Goal: Information Seeking & Learning: Learn about a topic

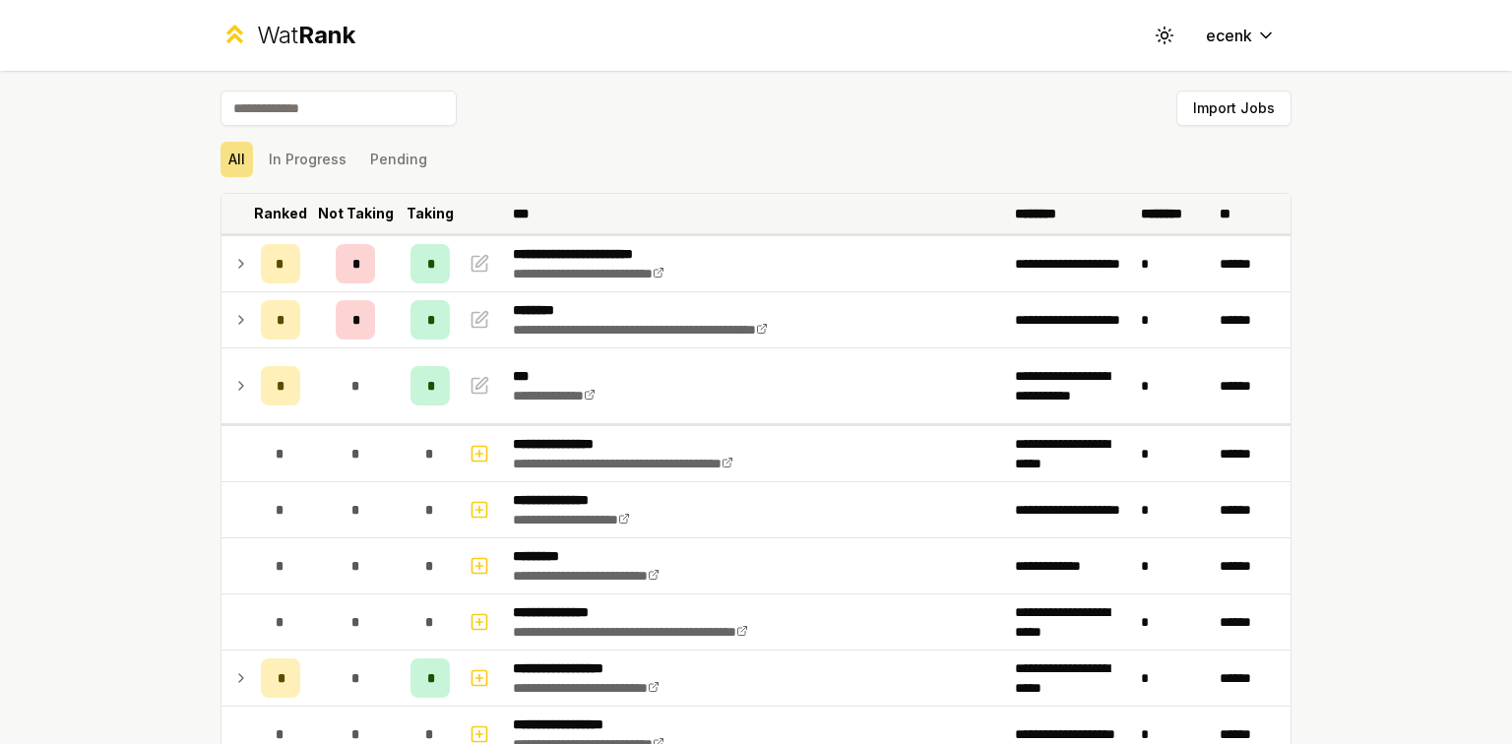
click at [272, 213] on p "Ranked" at bounding box center [280, 214] width 53 height 20
click at [276, 209] on p "Ranked" at bounding box center [280, 214] width 53 height 20
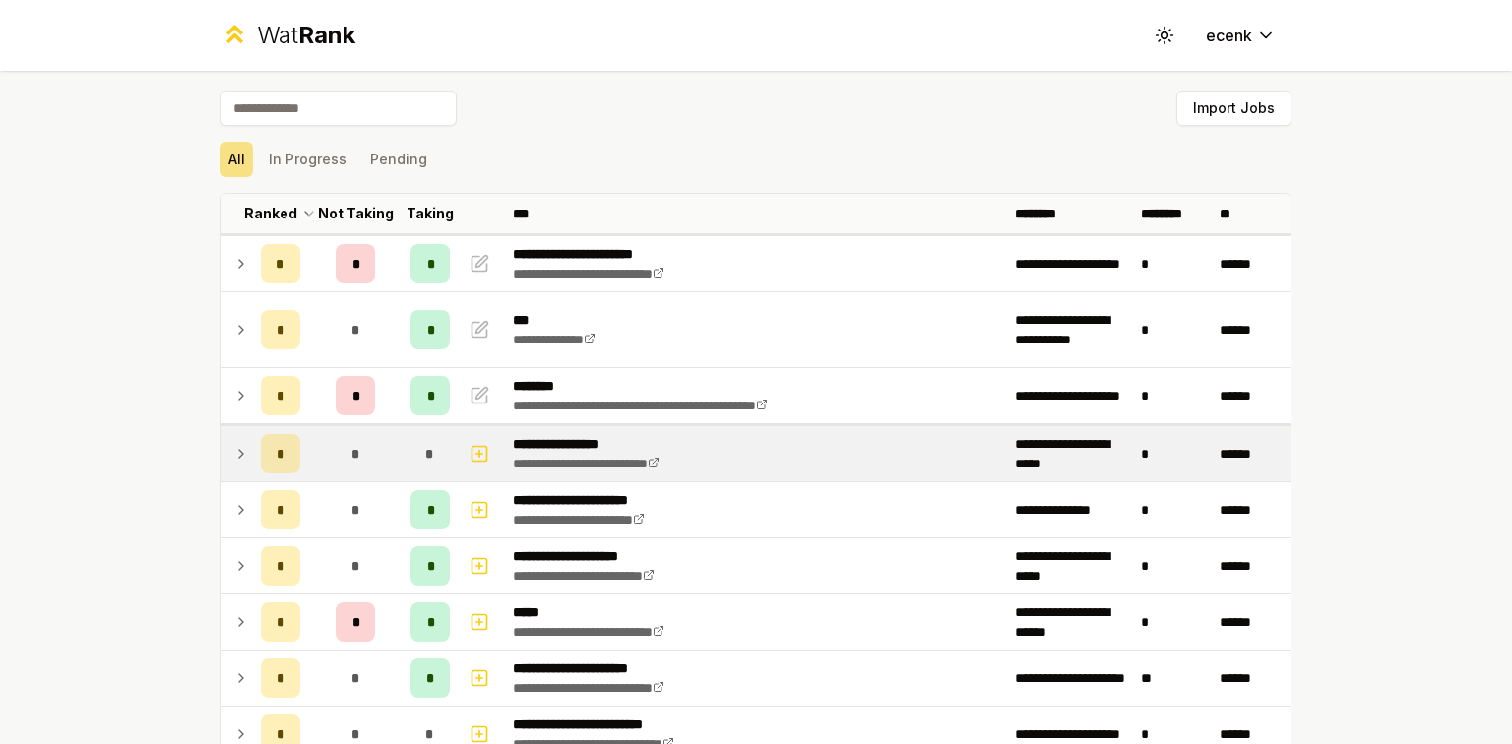
click at [298, 453] on td "*" at bounding box center [280, 453] width 55 height 55
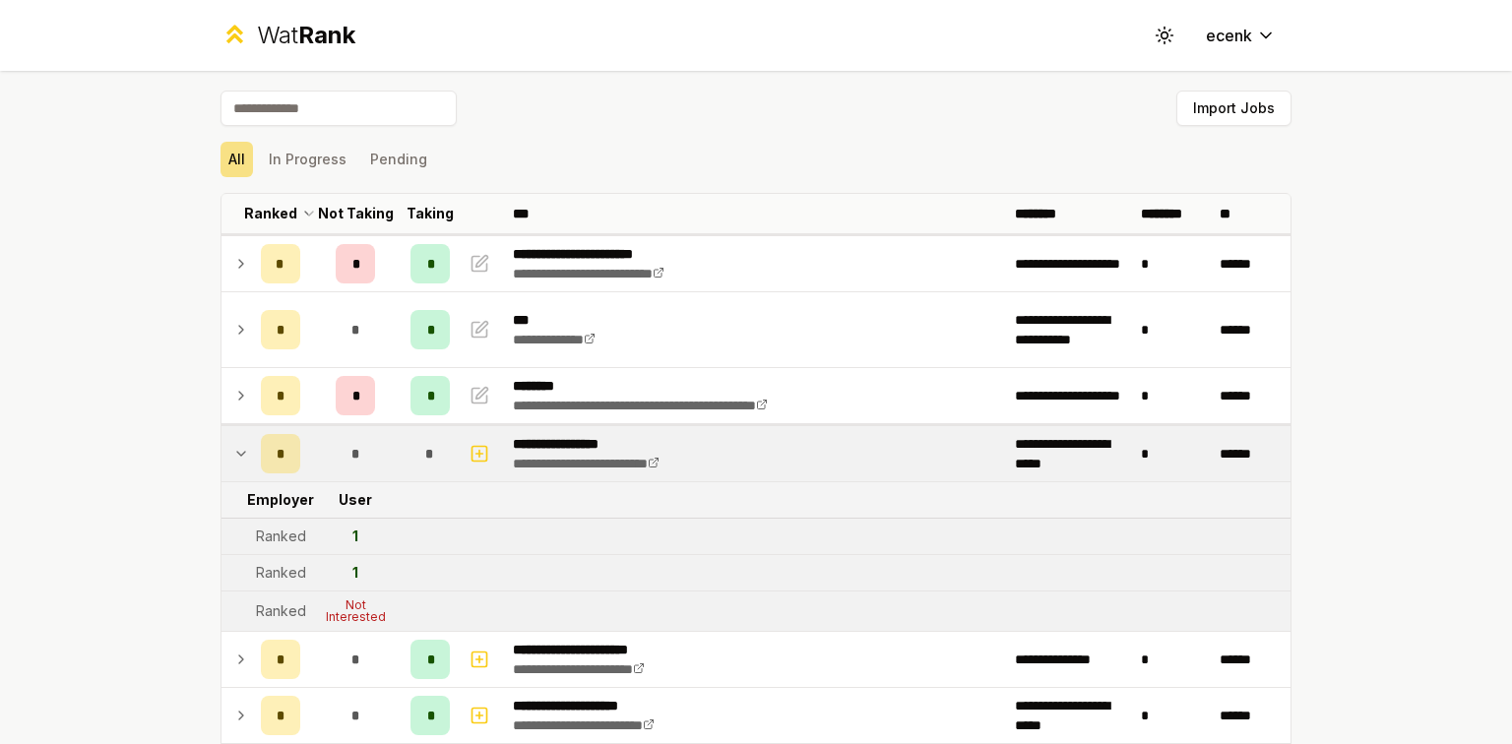
click at [298, 453] on td "*" at bounding box center [280, 453] width 55 height 55
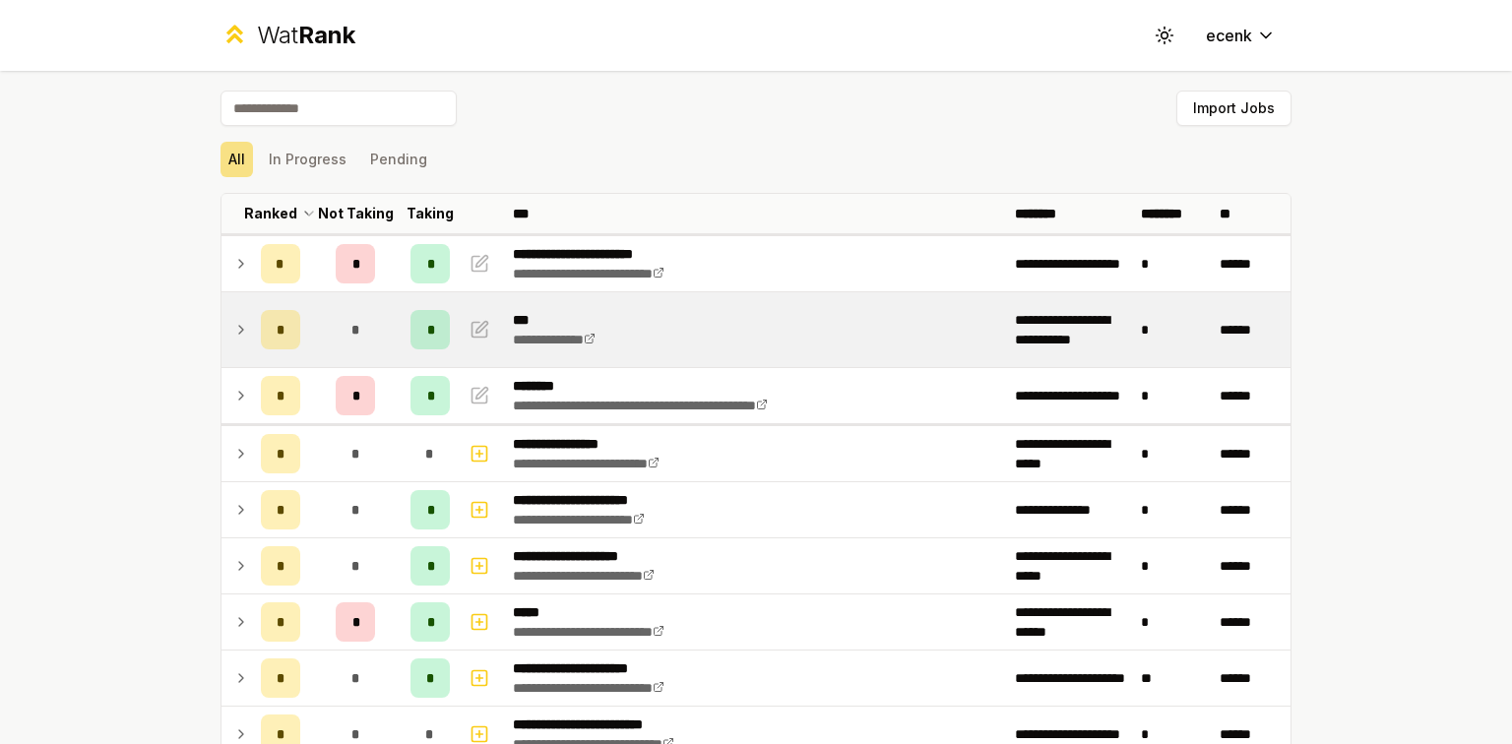
click at [343, 337] on div "*" at bounding box center [355, 329] width 39 height 39
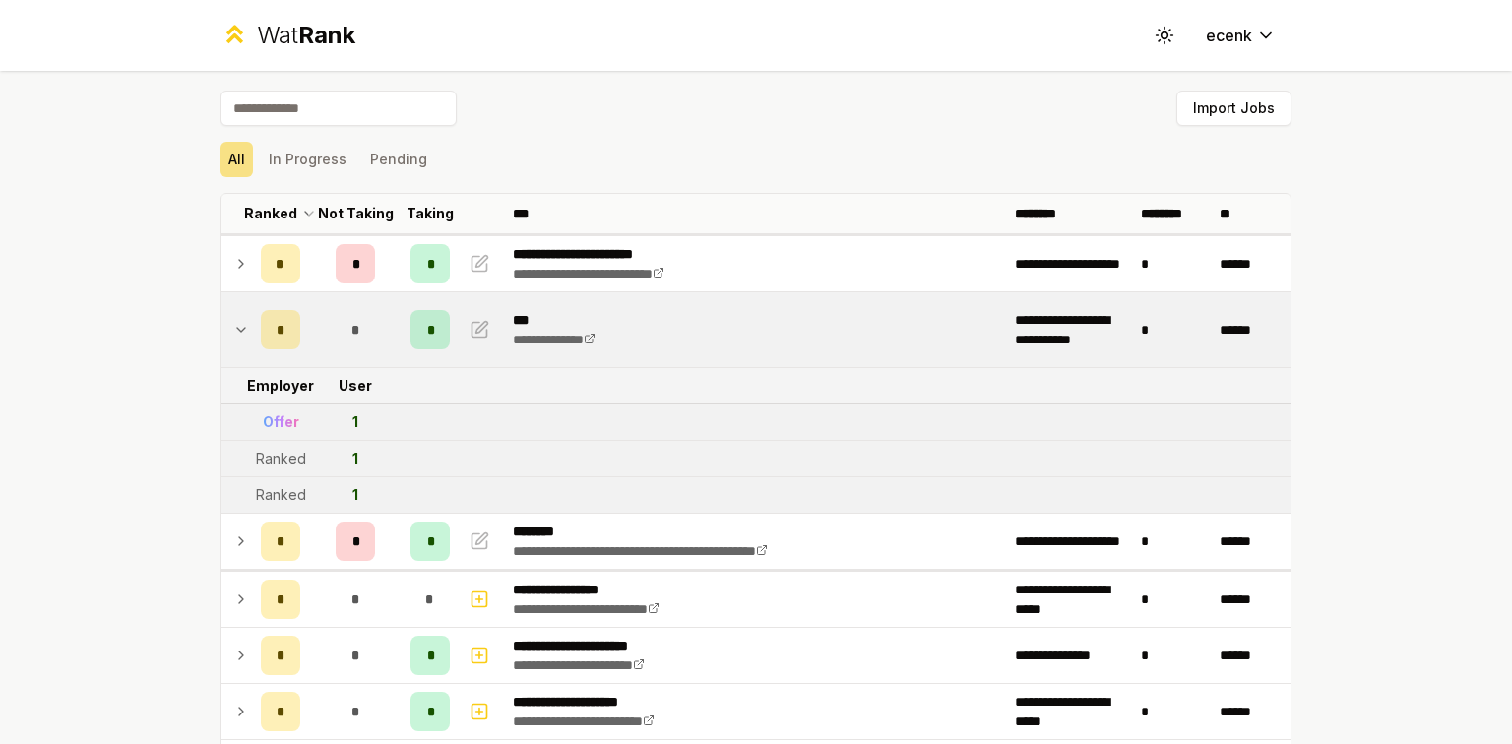
click at [343, 337] on div "*" at bounding box center [355, 329] width 39 height 39
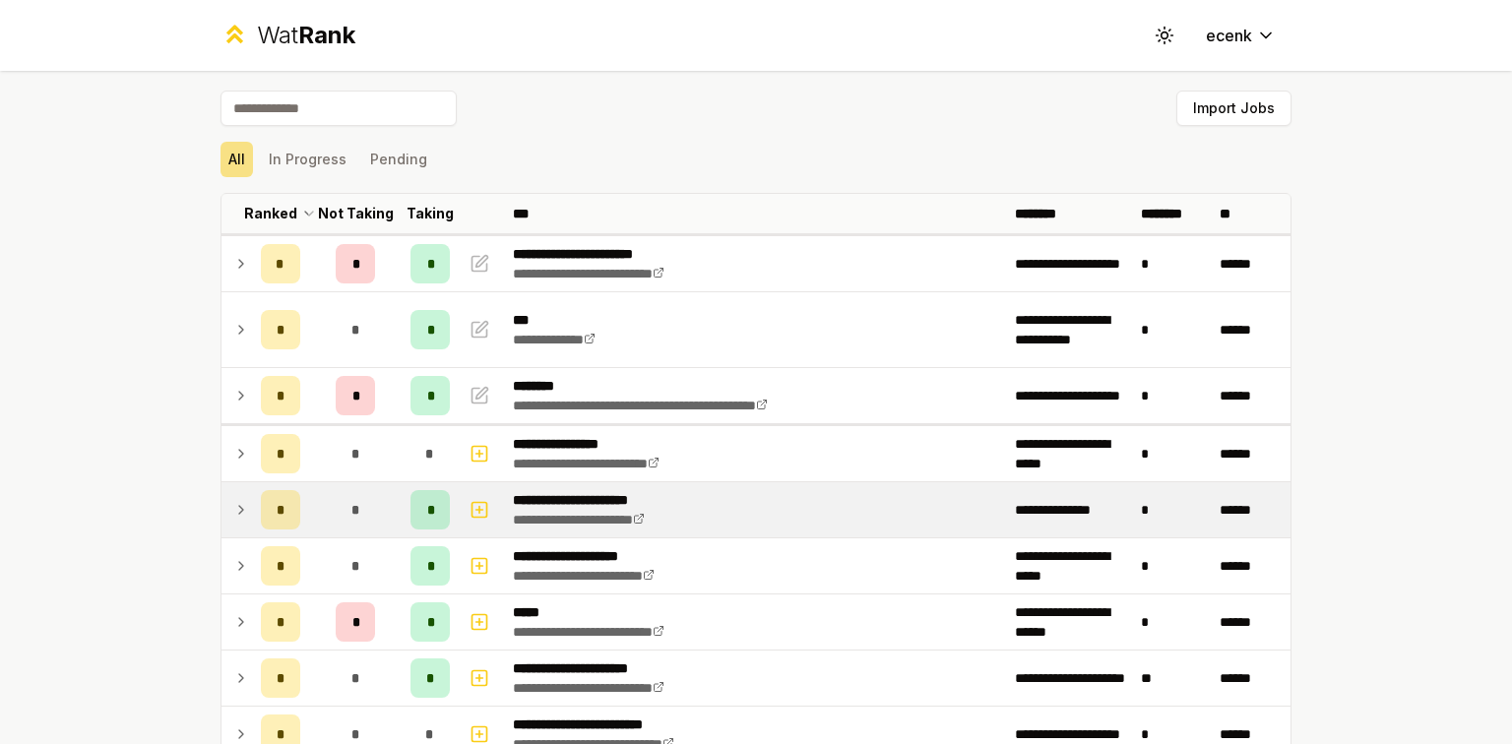
click at [342, 514] on div "*" at bounding box center [355, 509] width 39 height 39
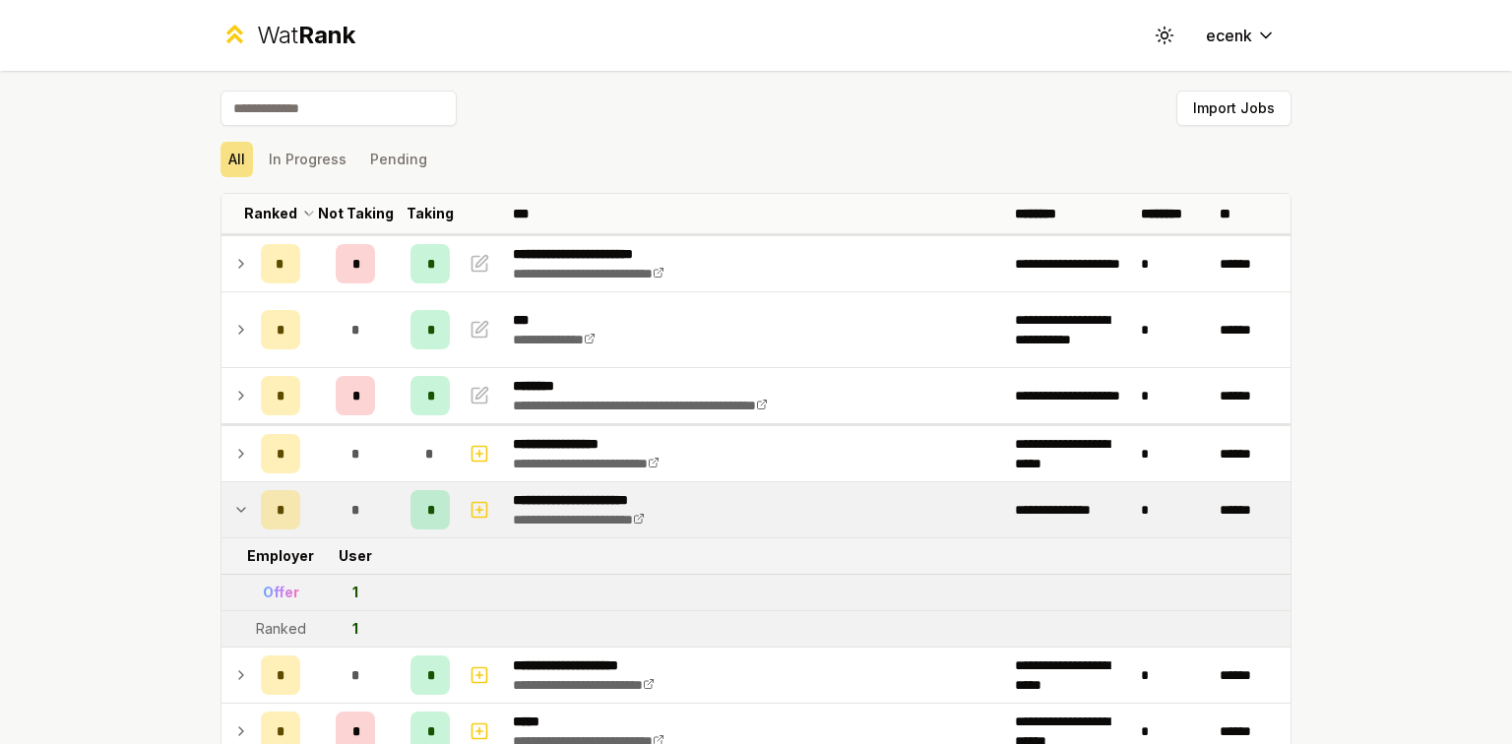
click at [342, 514] on div "*" at bounding box center [355, 509] width 39 height 39
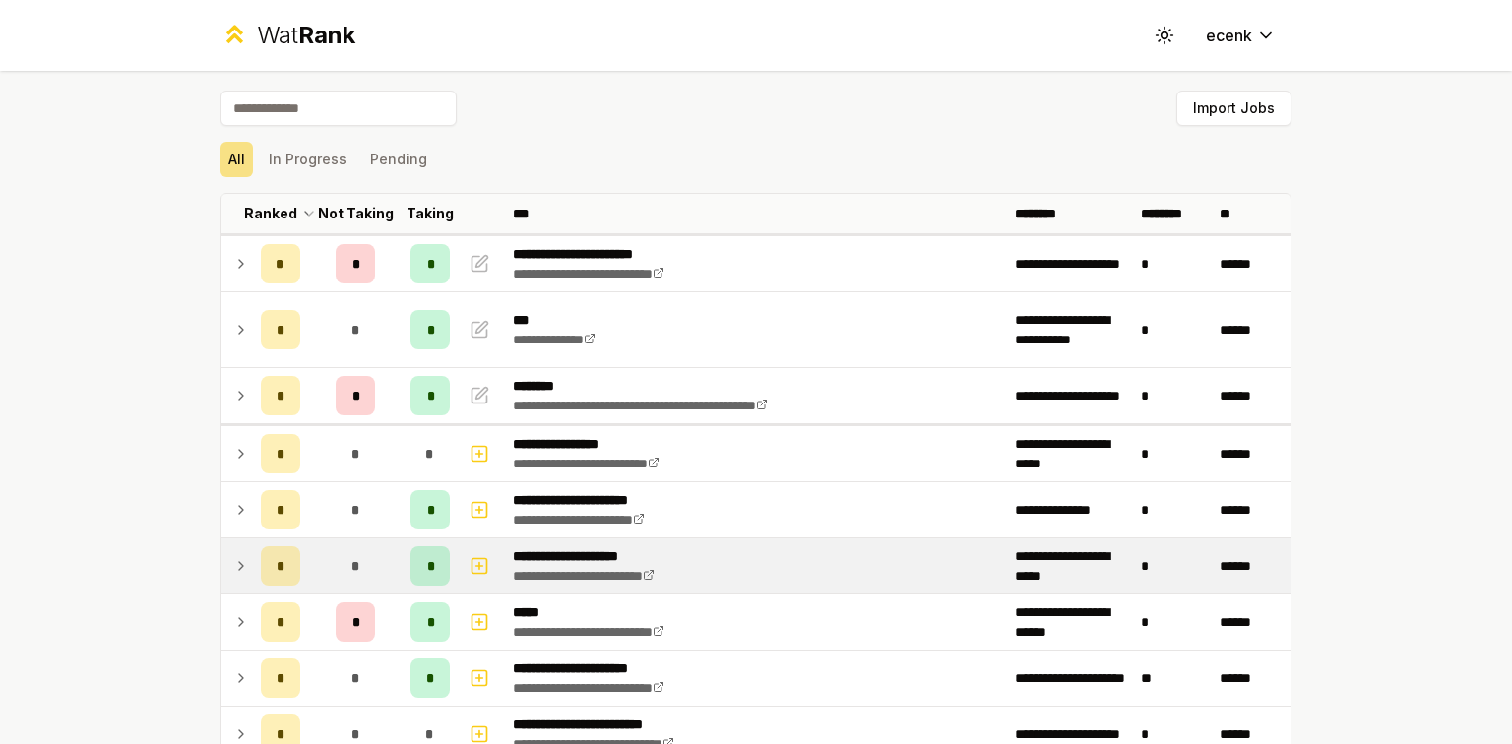
click at [346, 542] on td "*" at bounding box center [355, 566] width 95 height 55
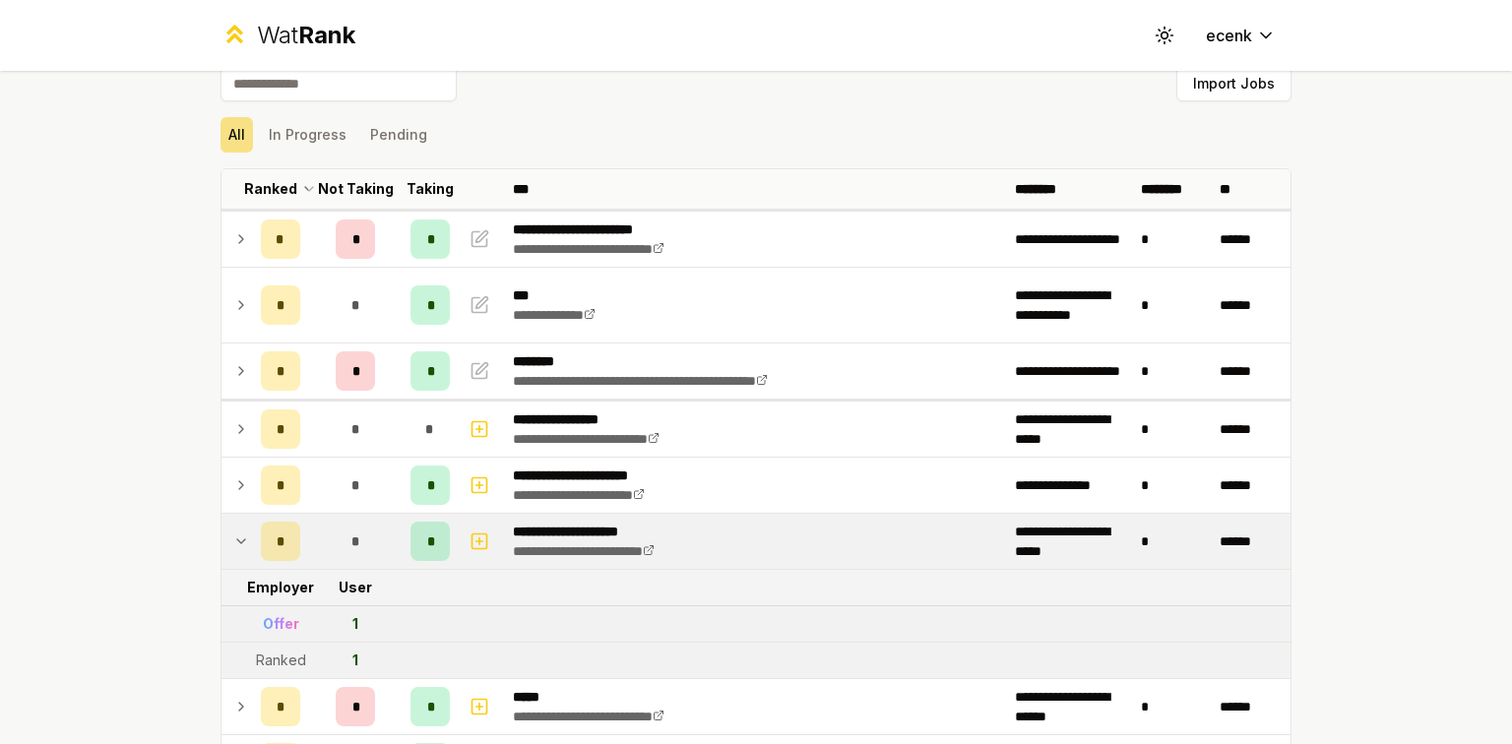
scroll to position [28, 0]
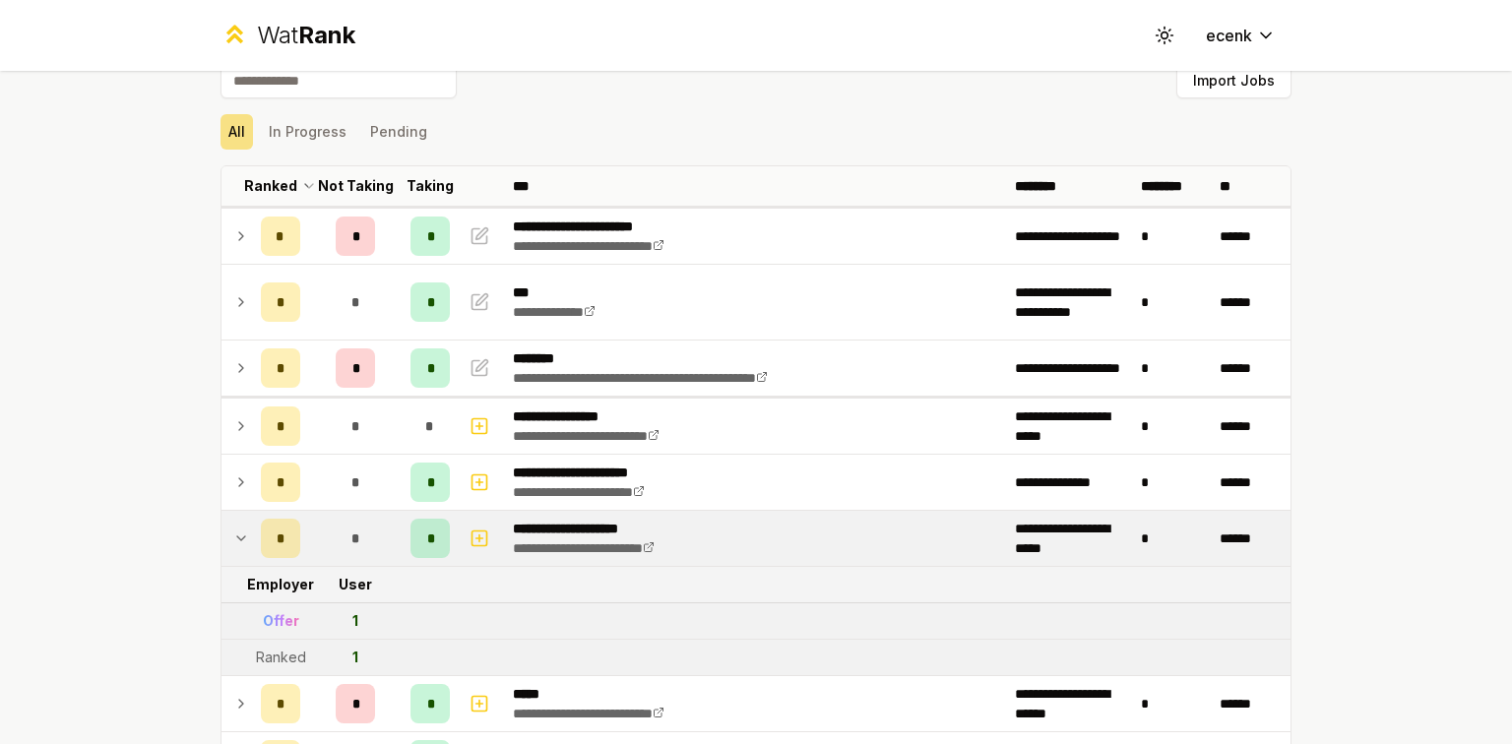
click at [351, 542] on span "*" at bounding box center [355, 539] width 9 height 20
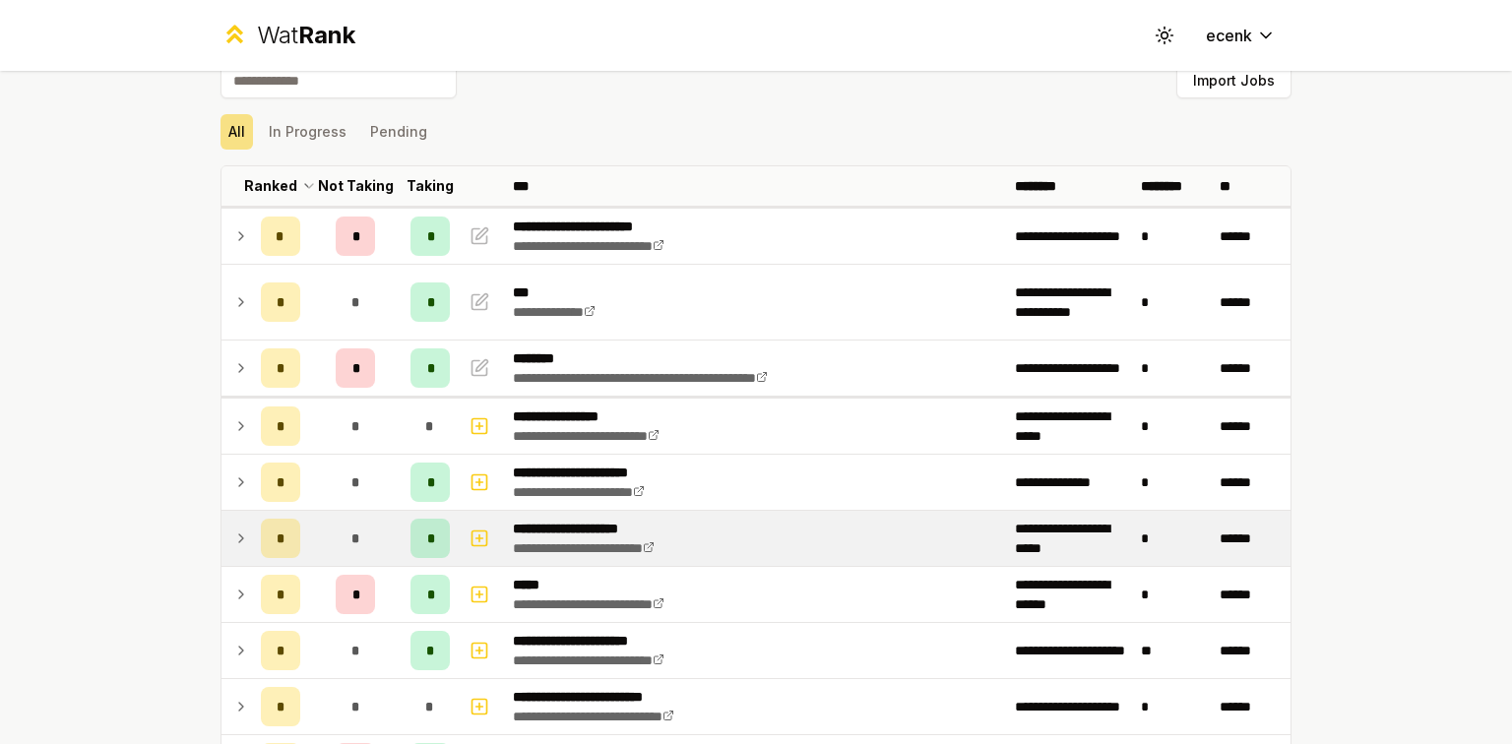
click at [351, 542] on span "*" at bounding box center [355, 539] width 9 height 20
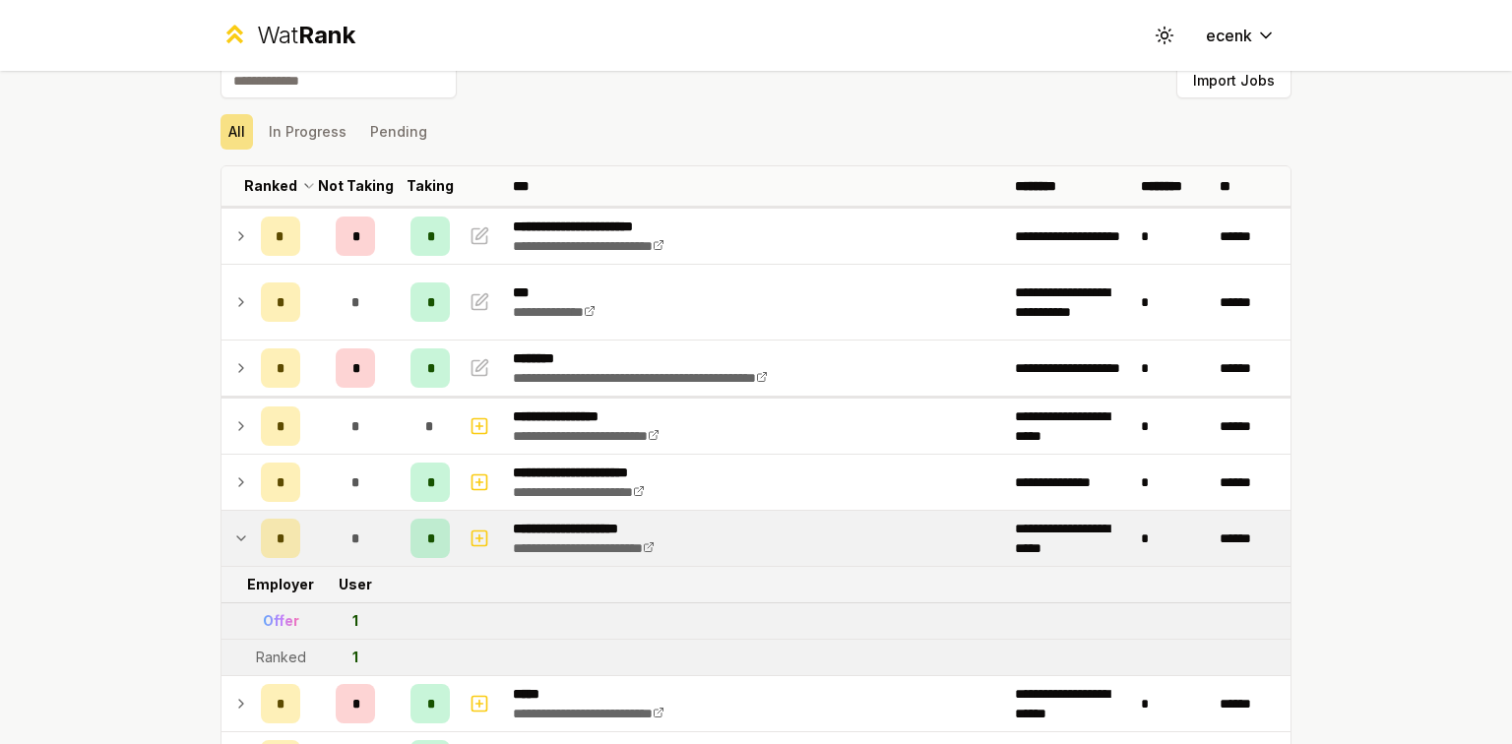
click at [351, 542] on span "*" at bounding box center [355, 539] width 9 height 20
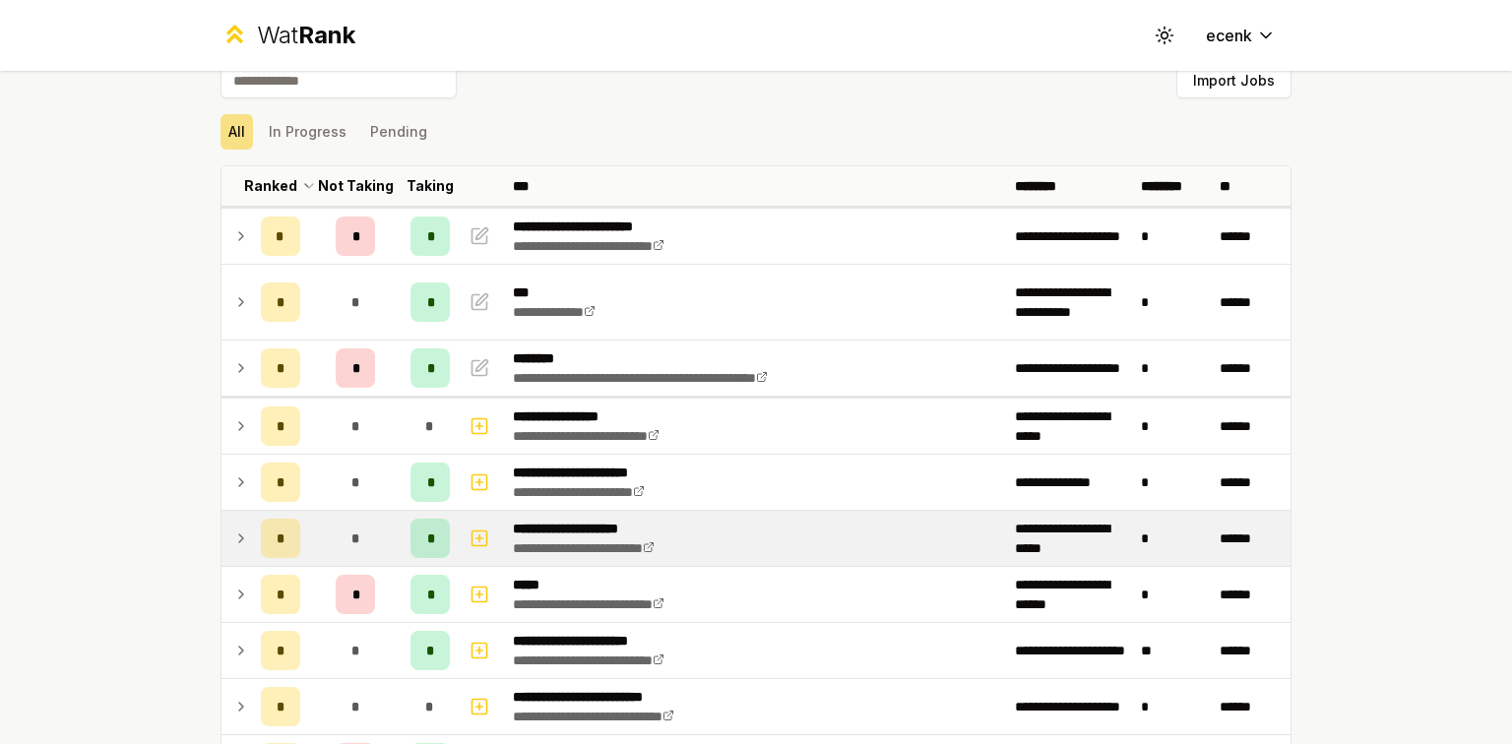
scroll to position [51, 0]
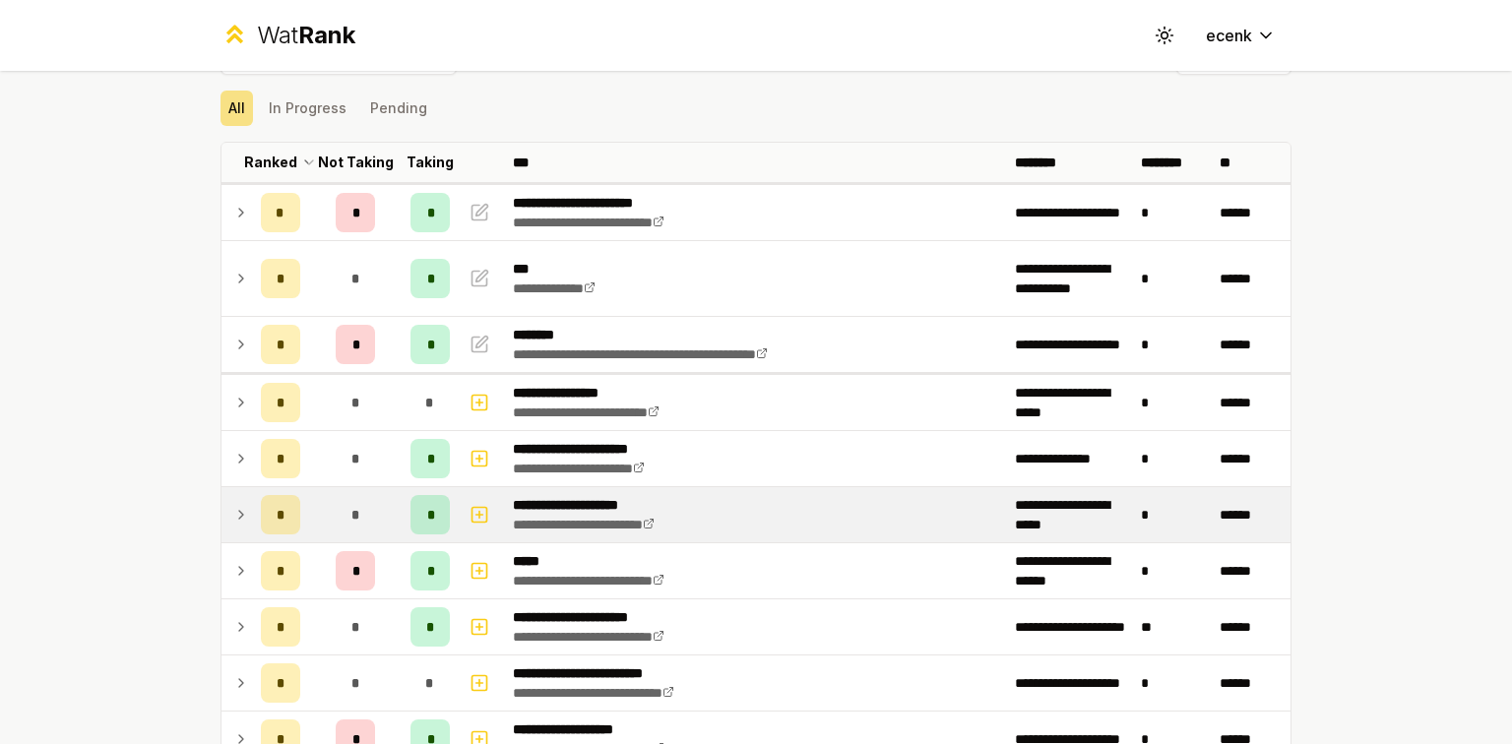
click at [346, 543] on td "*" at bounding box center [355, 570] width 95 height 55
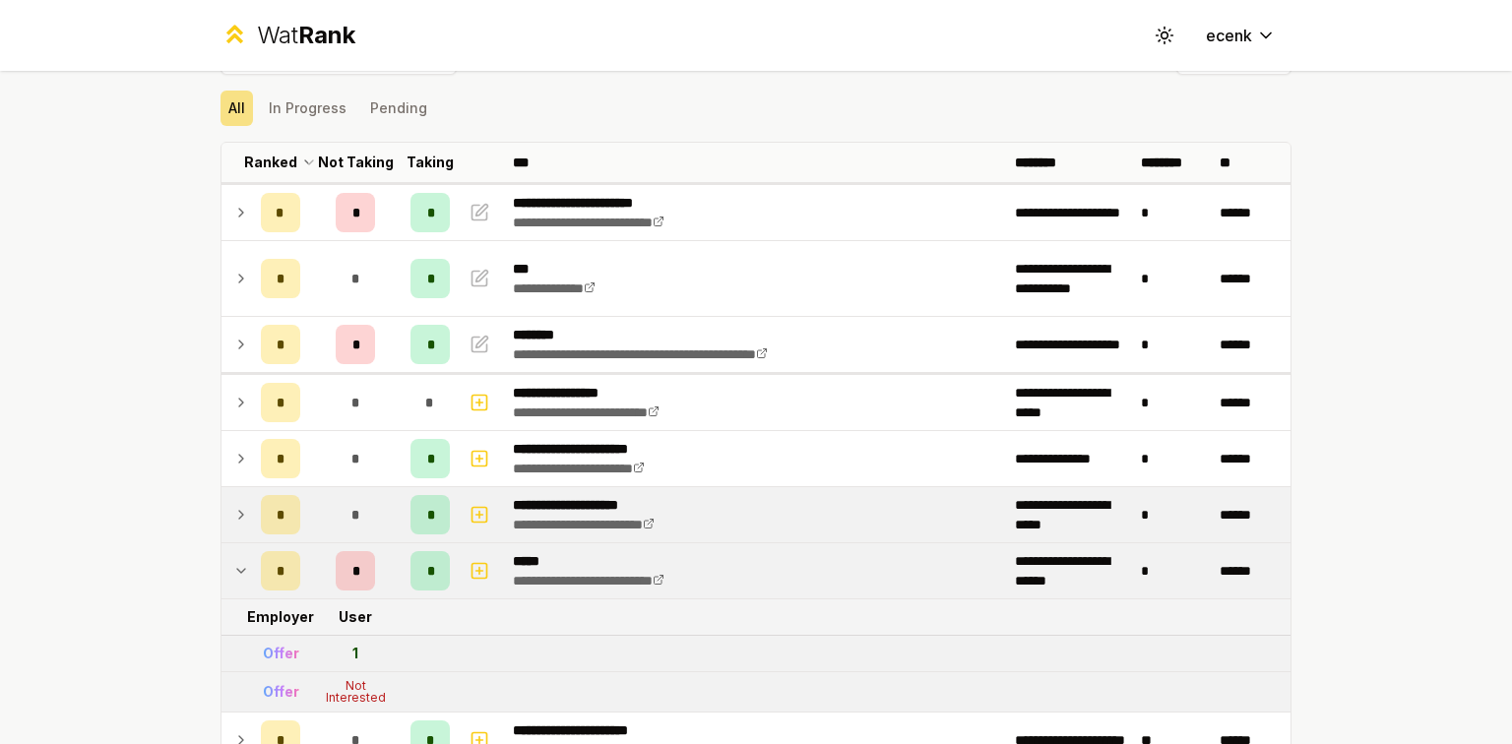
click at [346, 543] on td "*" at bounding box center [355, 570] width 95 height 55
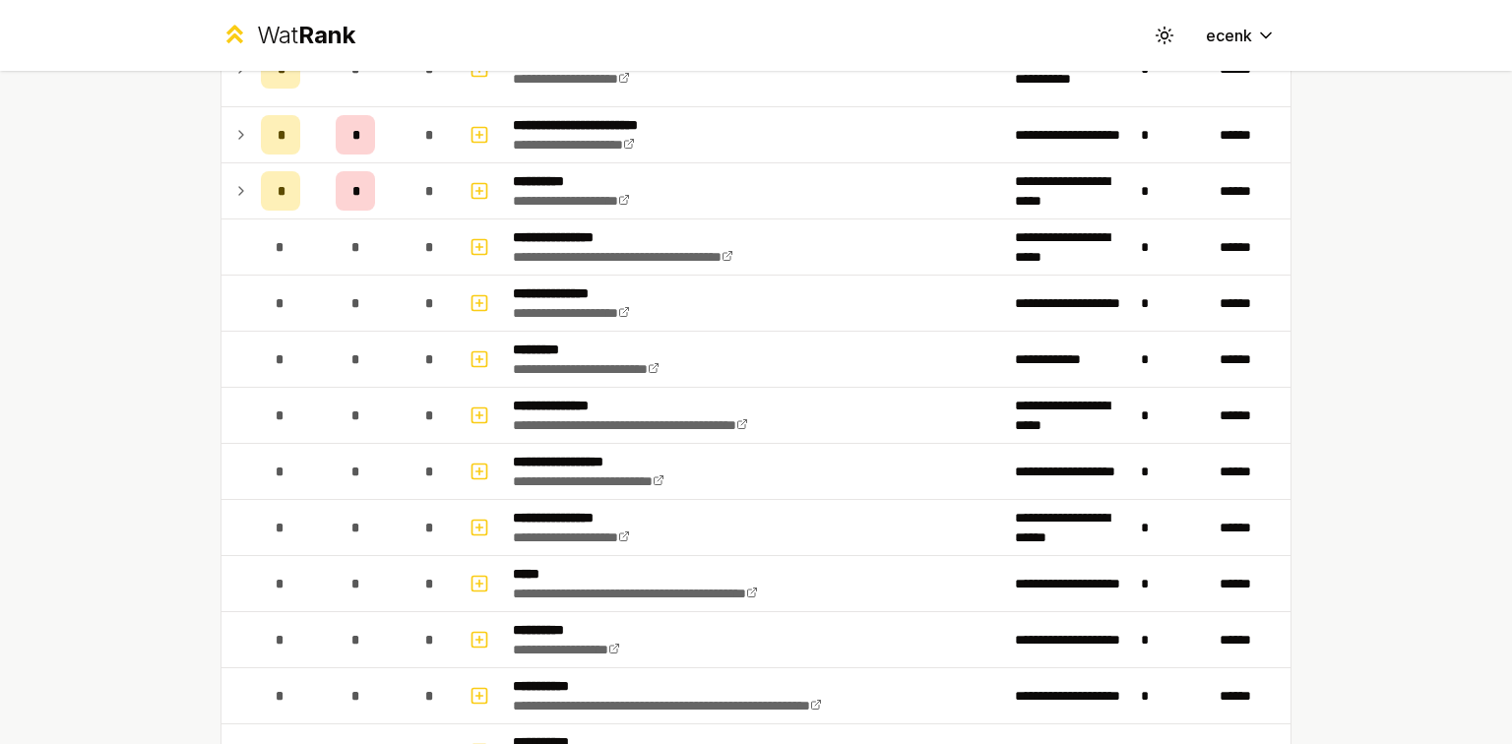
scroll to position [0, 0]
